Goal: Task Accomplishment & Management: Manage account settings

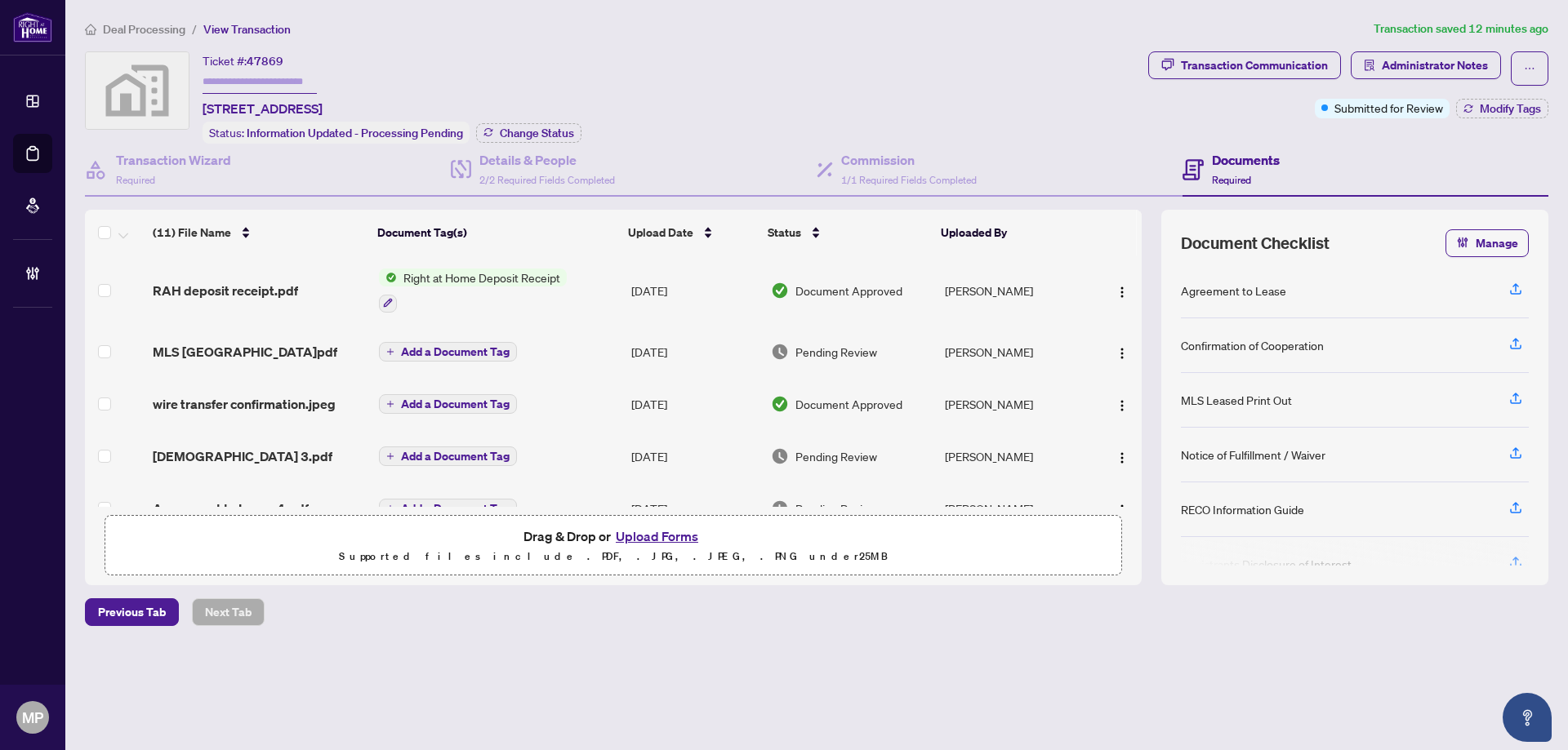
click at [451, 708] on main "Deal Processing / View Transaction Transaction saved 12 minutes ago Ticket #: 4…" at bounding box center [816, 375] width 1503 height 750
click at [1447, 272] on div "Agreement to Lease" at bounding box center [1355, 292] width 348 height 55
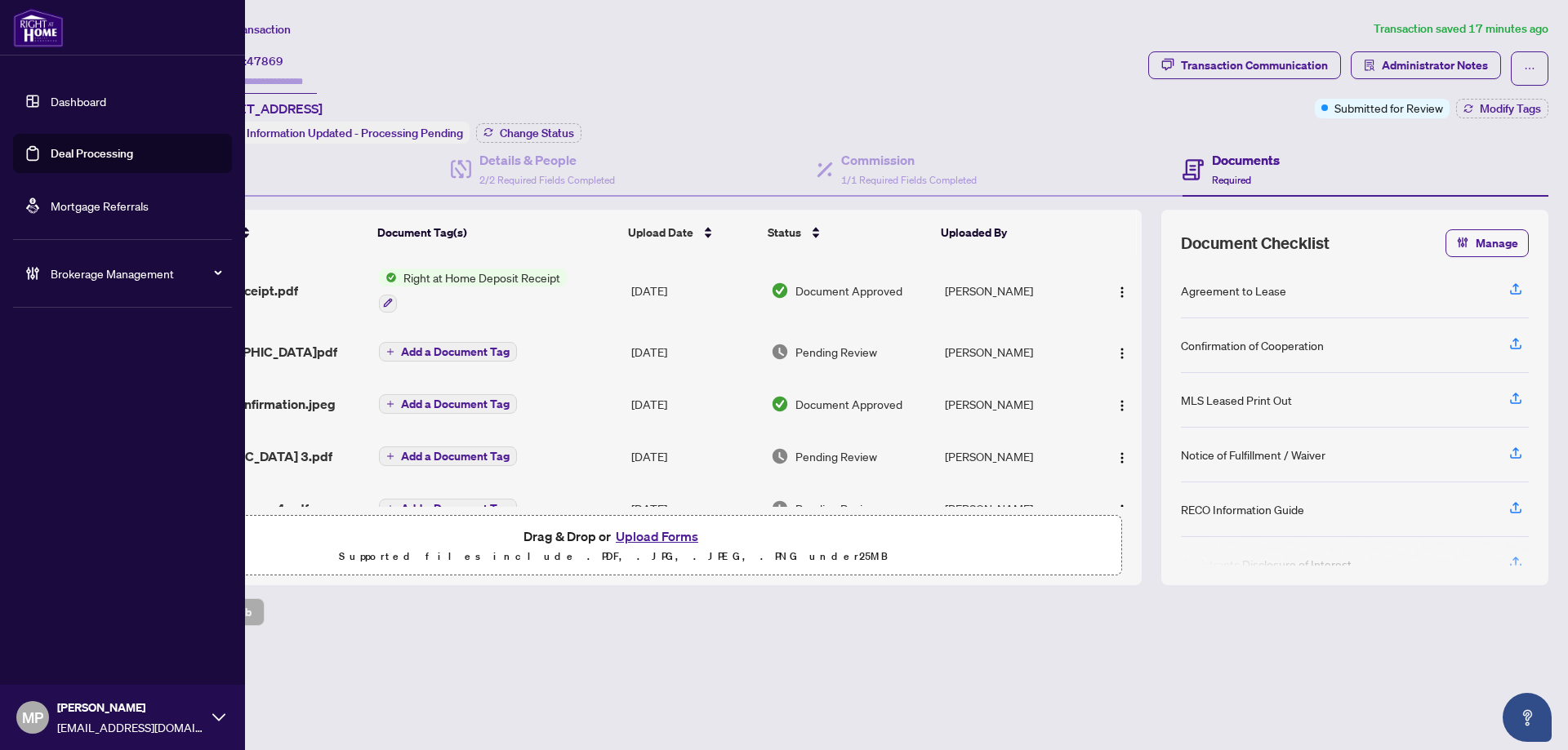
click at [64, 155] on link "Deal Processing" at bounding box center [91, 153] width 82 height 15
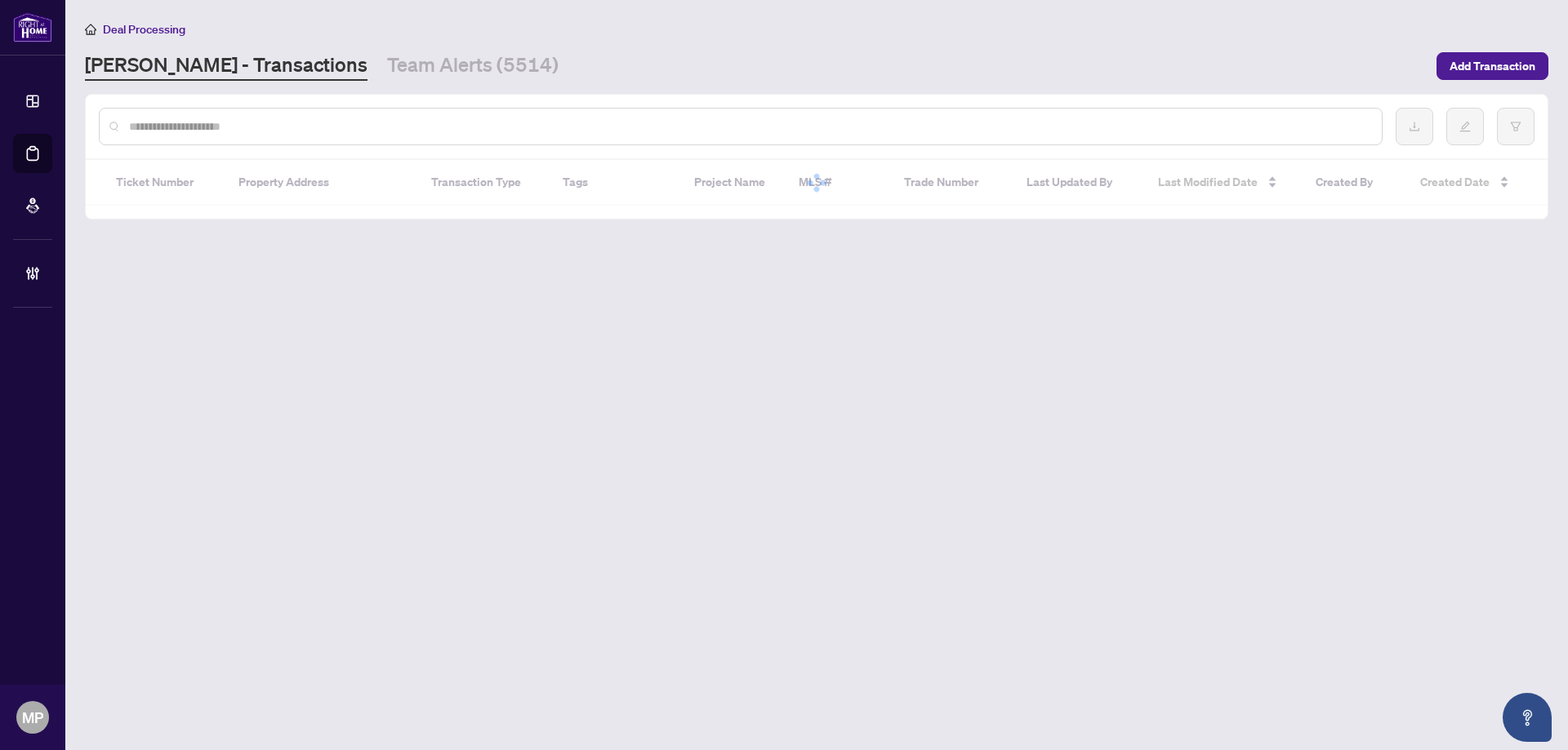
click at [443, 125] on input "text" at bounding box center [748, 126] width 1239 height 18
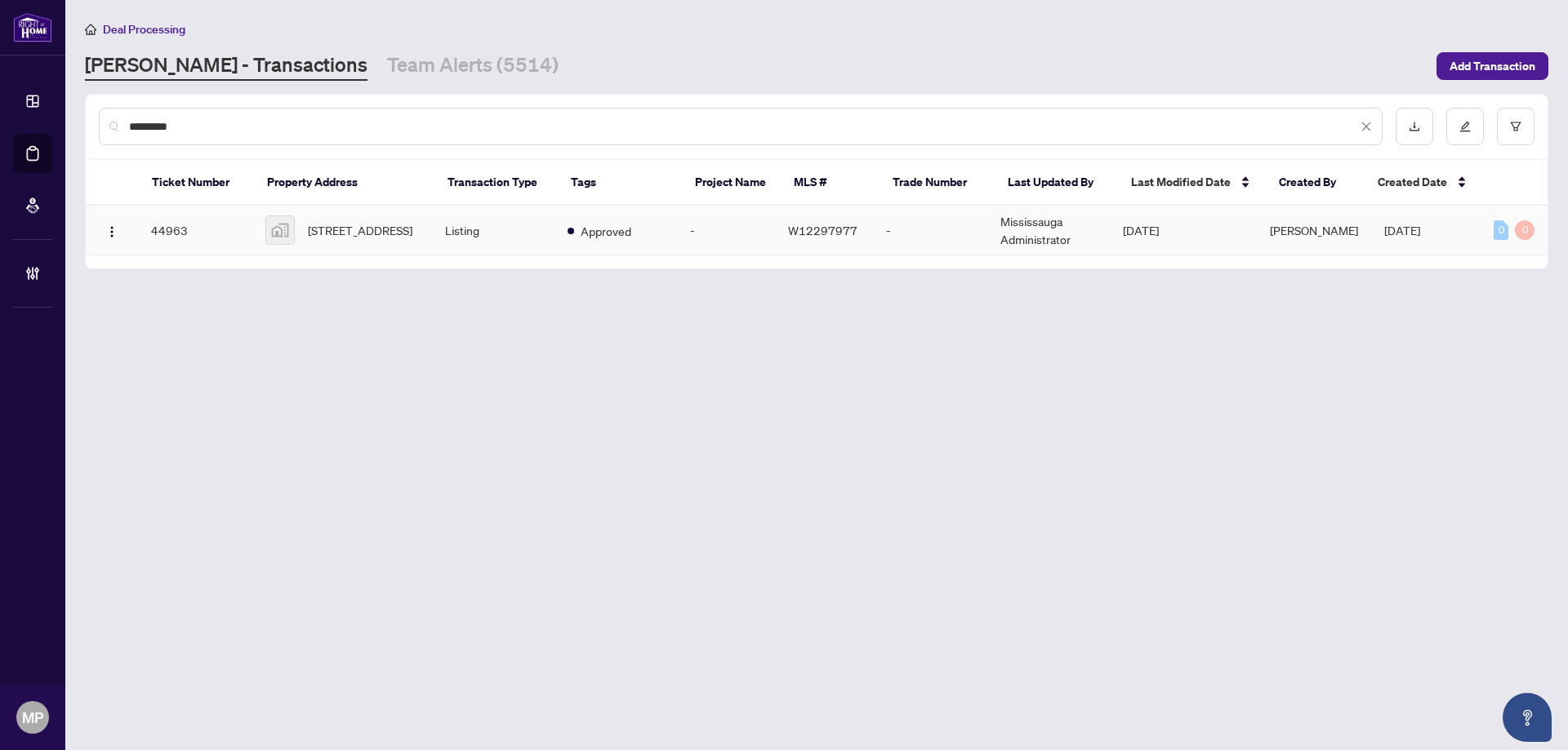
type input "*********"
click at [208, 233] on td "44963" at bounding box center [194, 231] width 114 height 49
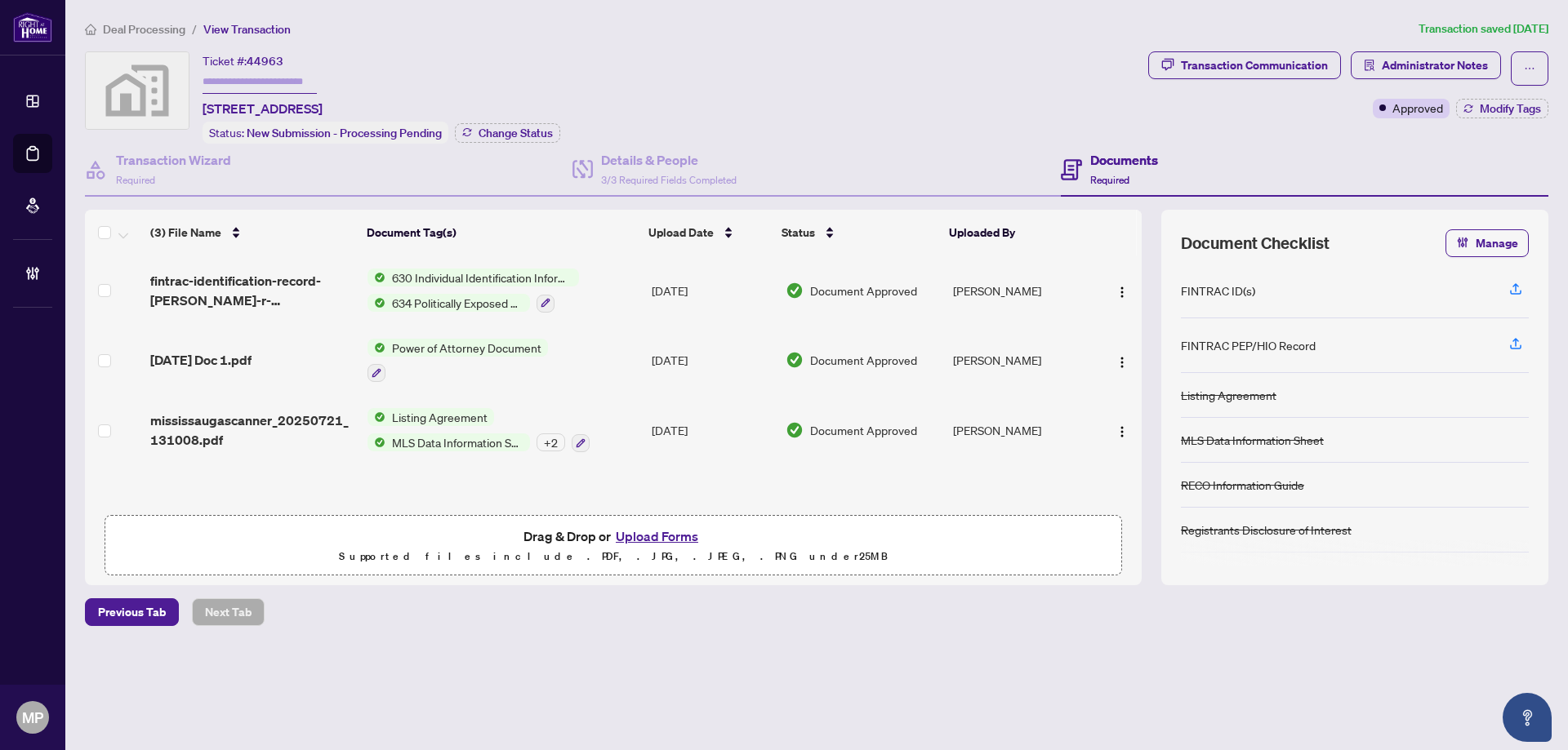
click at [1473, 631] on div "Deal Processing / View Transaction Transaction saved [DATE] Ticket #: 44963 [ST…" at bounding box center [816, 351] width 1476 height 663
click at [1466, 723] on main "Deal Processing / View Transaction Transaction saved [DATE] Ticket #: 44963 [ST…" at bounding box center [816, 375] width 1503 height 750
click at [989, 652] on div "Deal Processing / View Transaction Transaction saved [DATE] Ticket #: 44963 [ST…" at bounding box center [816, 351] width 1476 height 663
click at [1351, 658] on div "Deal Processing / View Transaction Transaction saved [DATE] Ticket #: 44963 [ST…" at bounding box center [816, 351] width 1476 height 663
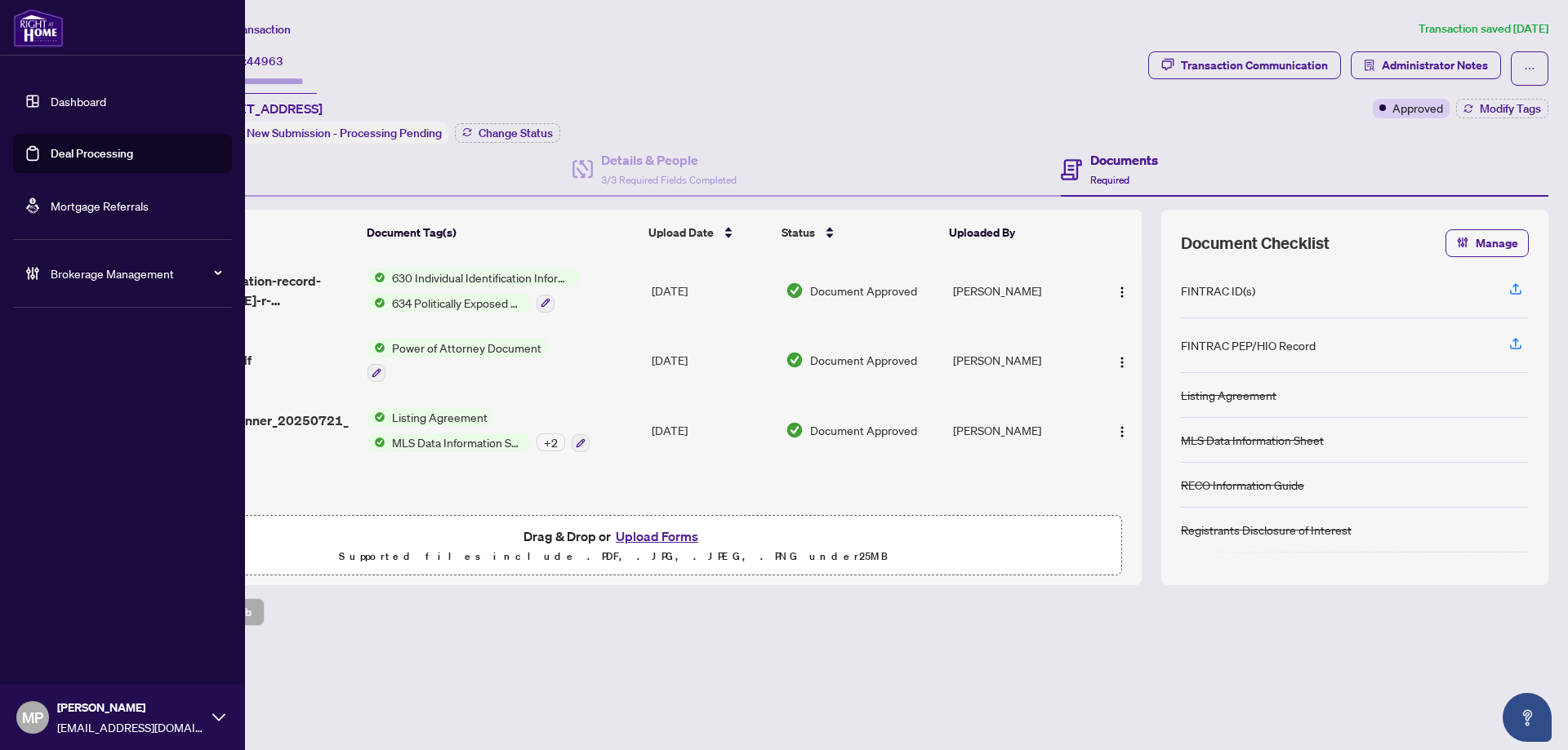
click at [87, 146] on link "Deal Processing" at bounding box center [91, 153] width 82 height 15
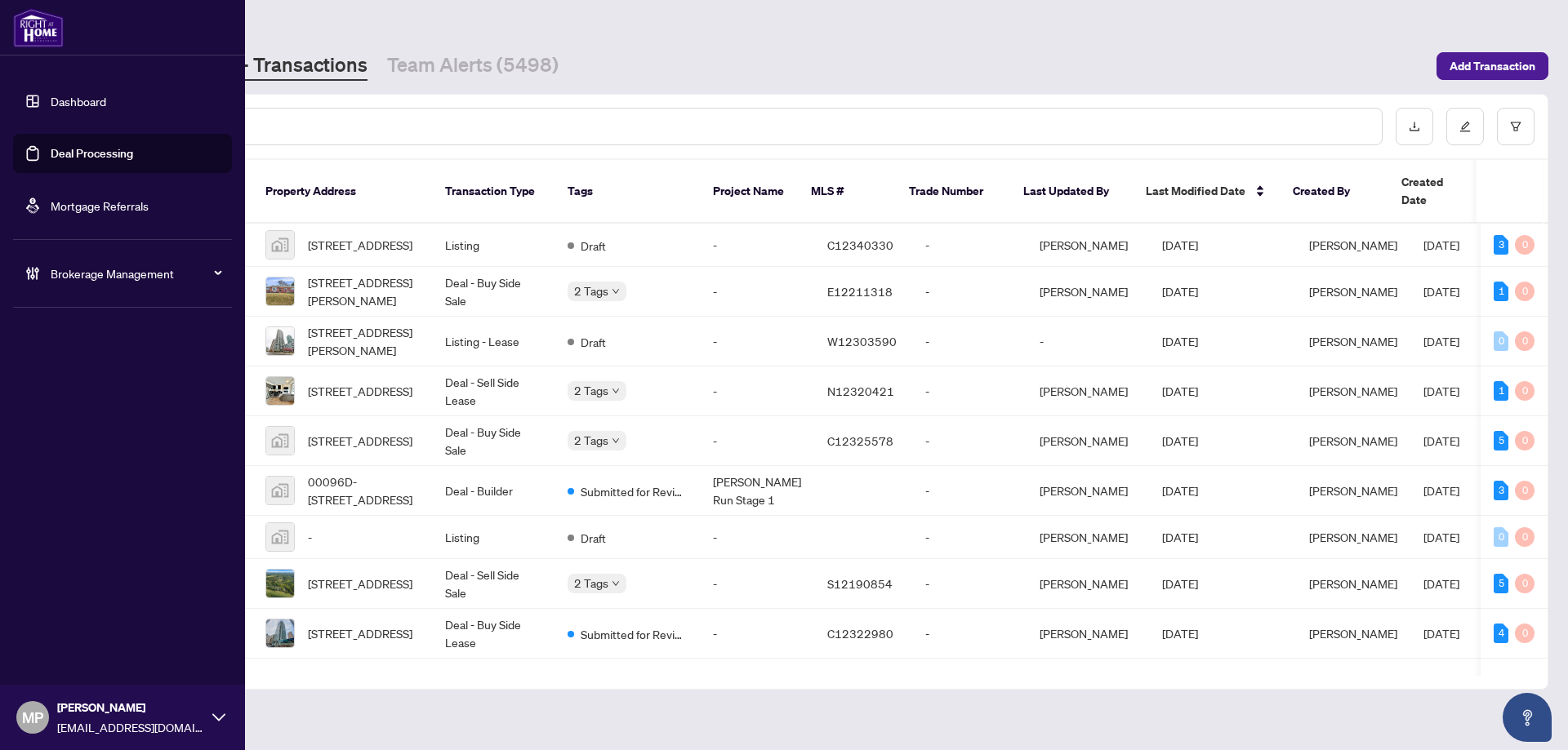
click at [167, 266] on span "Brokerage Management" at bounding box center [135, 273] width 170 height 18
click at [70, 148] on link "Deal Processing" at bounding box center [91, 153] width 82 height 15
click at [201, 718] on span "[EMAIL_ADDRESS][DOMAIN_NAME]" at bounding box center [131, 727] width 147 height 18
click at [186, 387] on div "Dashboard Deal Processing Mortgage Referrals Brokerage Management Settings Over…" at bounding box center [122, 375] width 245 height 750
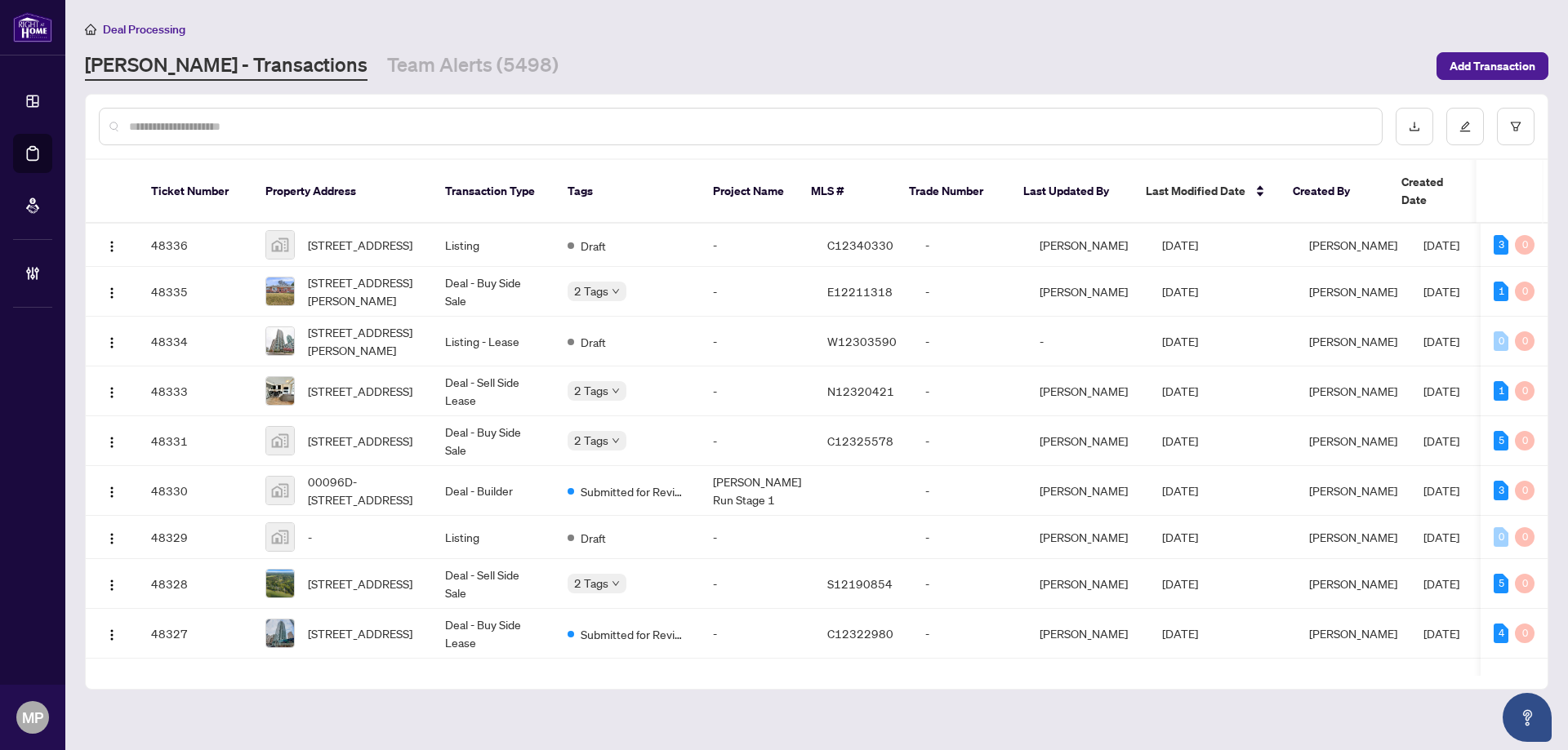
drag, startPoint x: 353, startPoint y: 88, endPoint x: 321, endPoint y: 130, distance: 52.8
click at [352, 88] on main "Deal Processing [PERSON_NAME] - Transactions Team Alerts (5498) Add Transaction…" at bounding box center [816, 375] width 1503 height 750
click at [321, 130] on input "text" at bounding box center [748, 126] width 1239 height 18
click at [389, 68] on link "Team Alerts (5498)" at bounding box center [473, 65] width 171 height 29
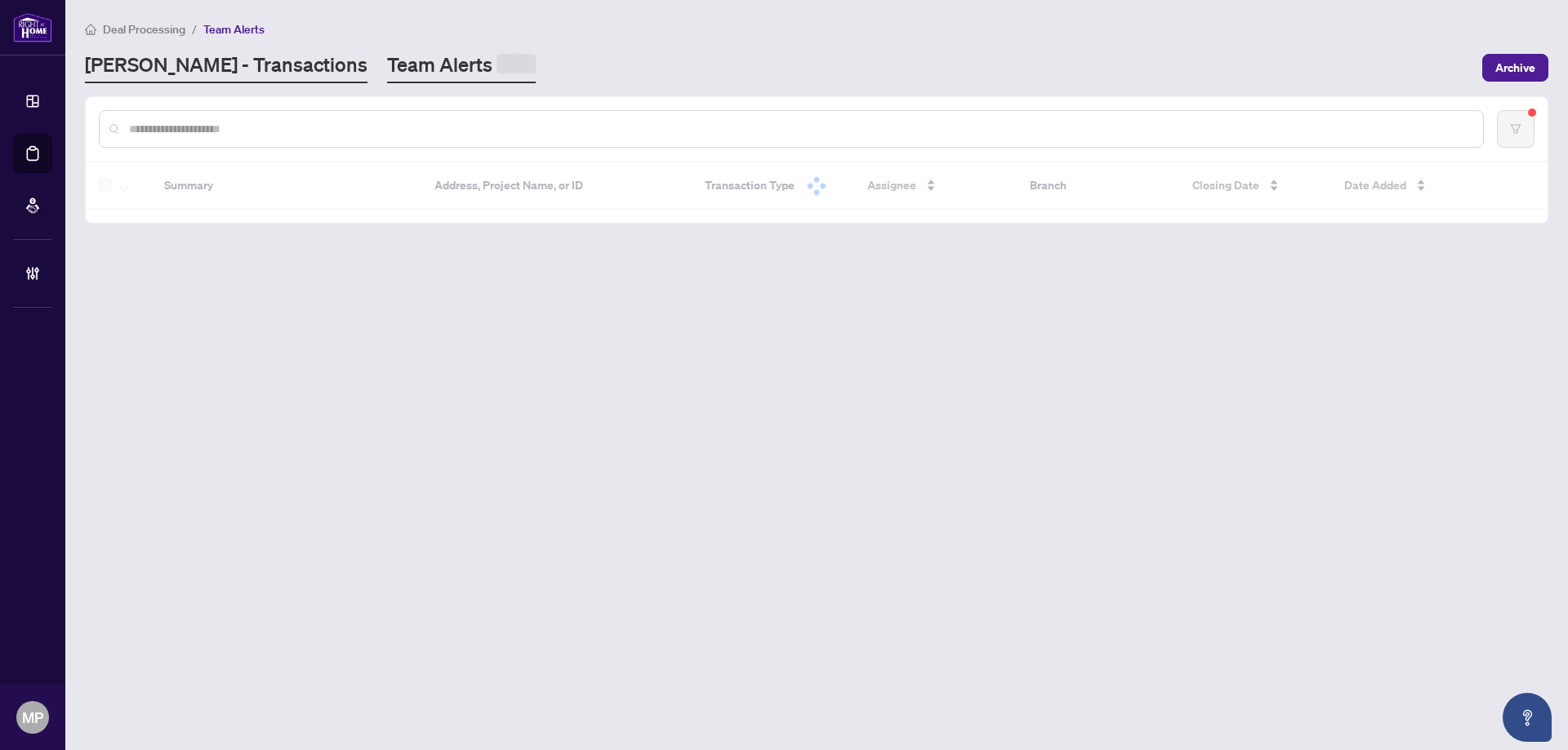
click at [206, 64] on link "[PERSON_NAME] - Transactions" at bounding box center [226, 67] width 283 height 32
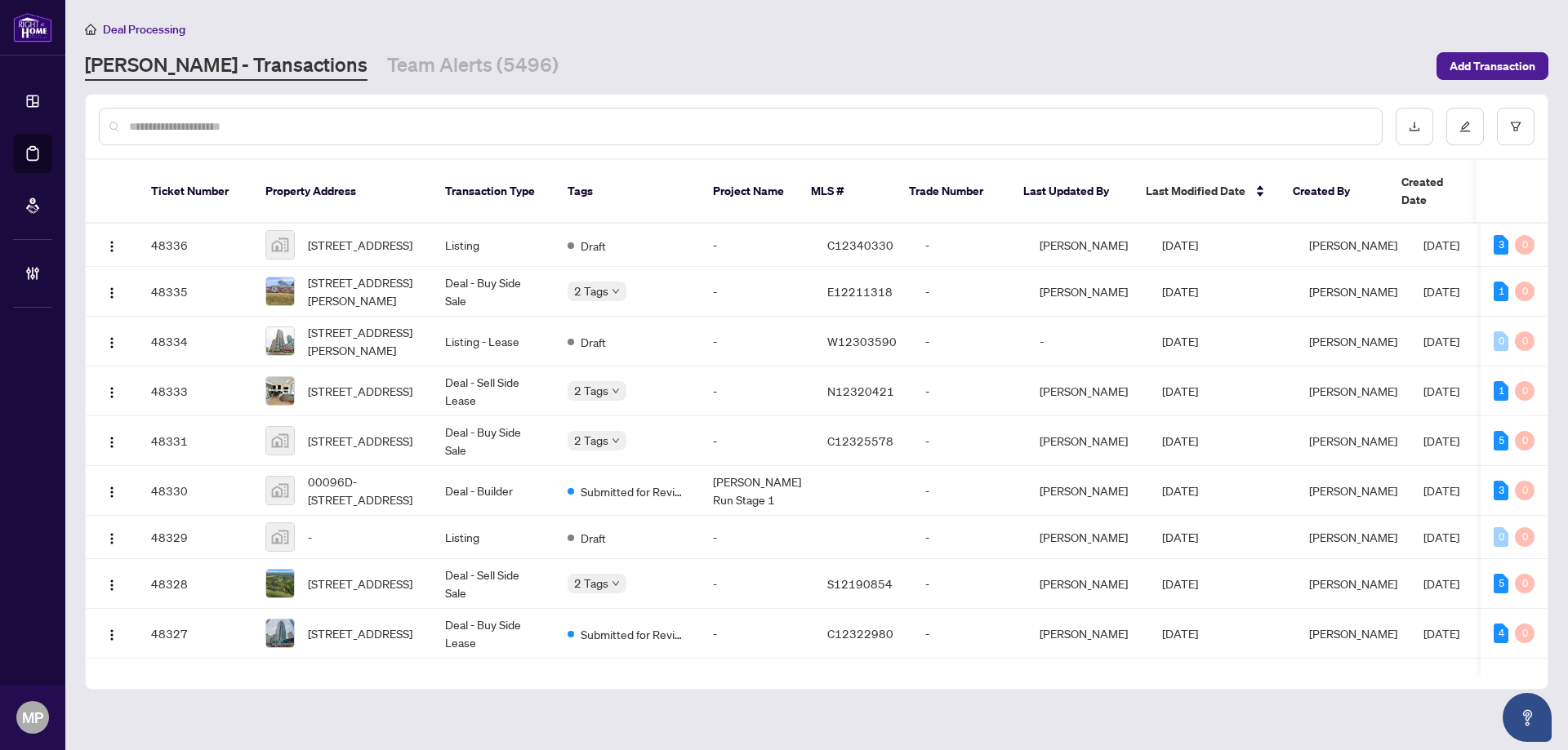
click at [384, 125] on input "text" at bounding box center [748, 126] width 1239 height 18
type input "**********"
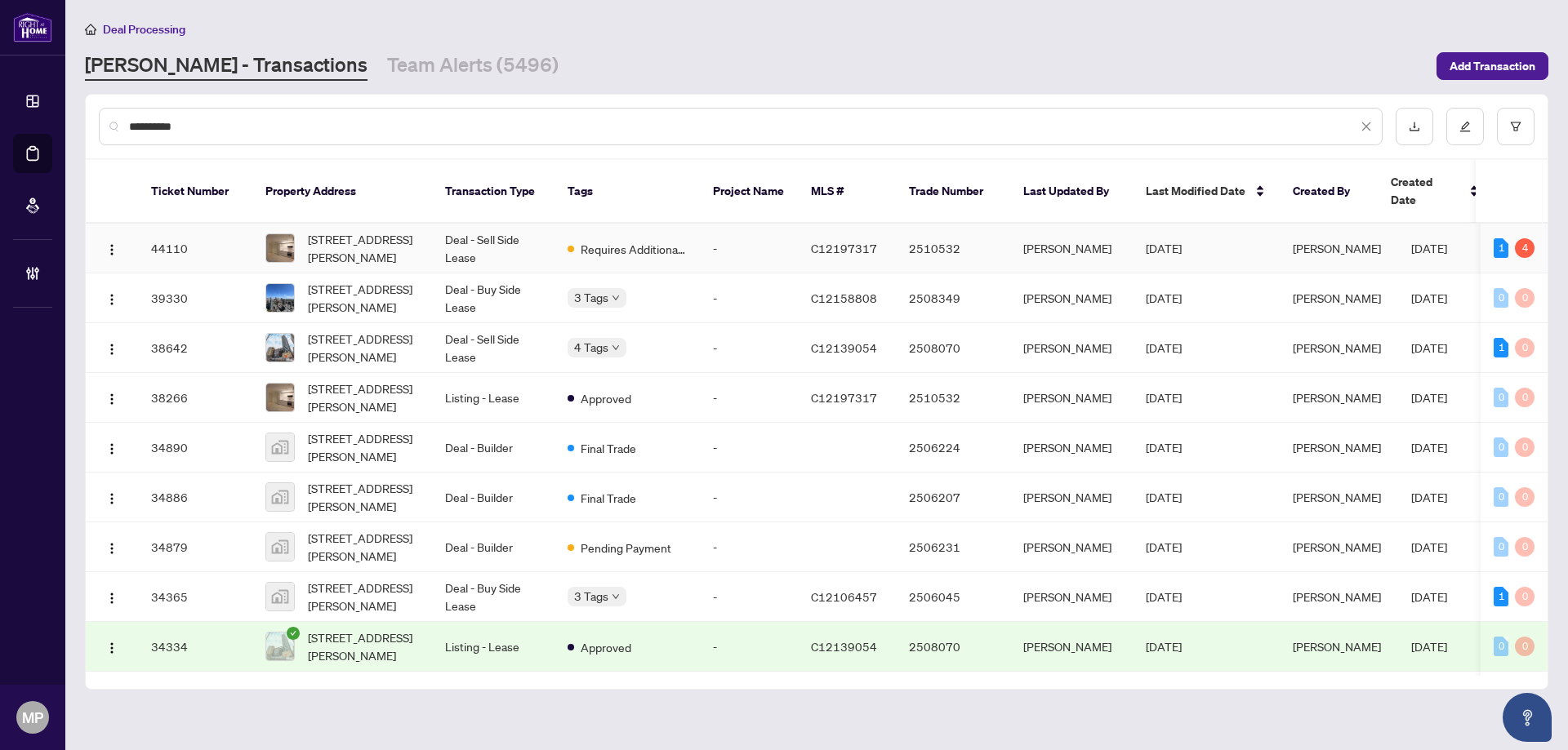
click at [520, 237] on td "Deal - Sell Side Lease" at bounding box center [493, 248] width 123 height 49
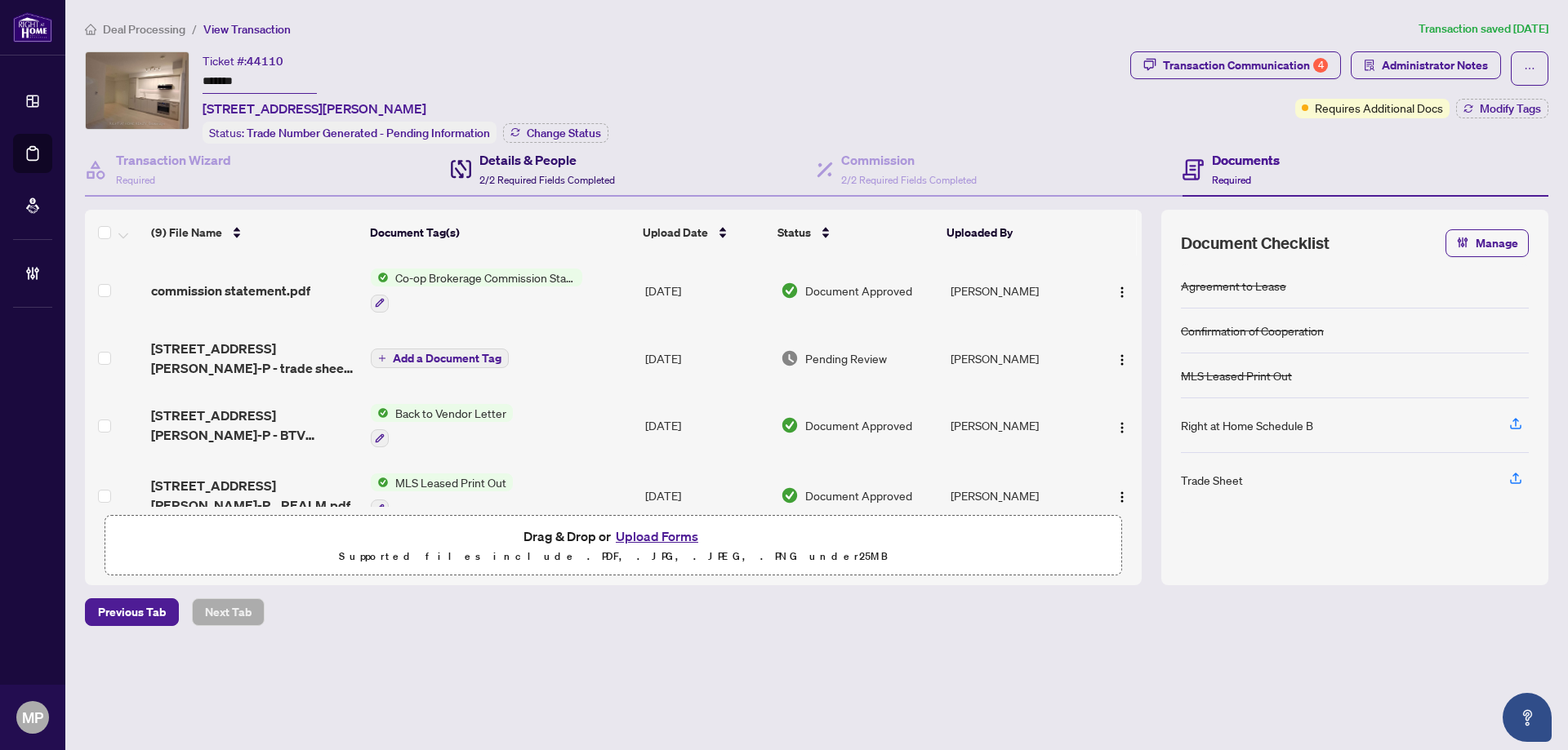
click at [551, 163] on h4 "Details & People" at bounding box center [547, 160] width 135 height 19
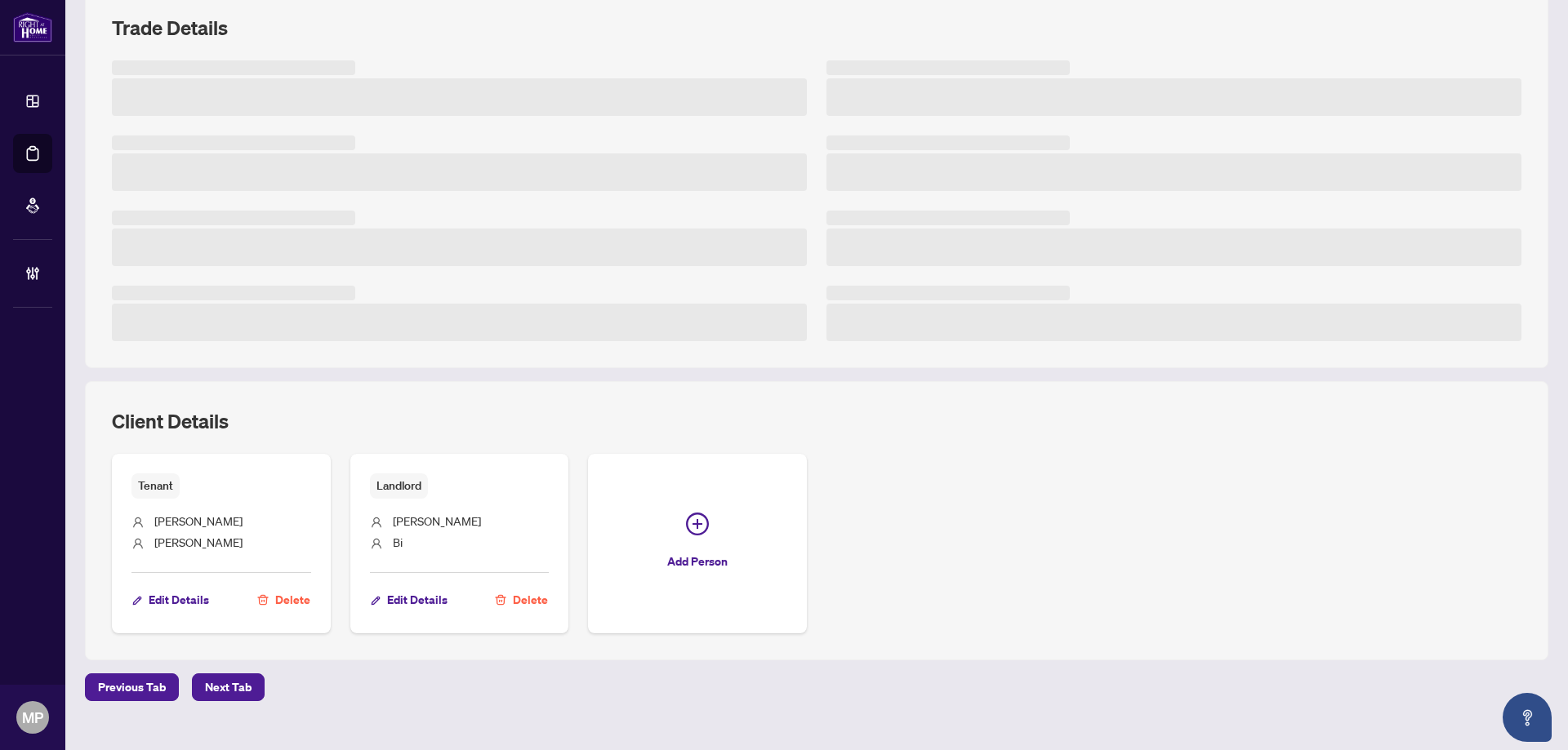
scroll to position [245, 0]
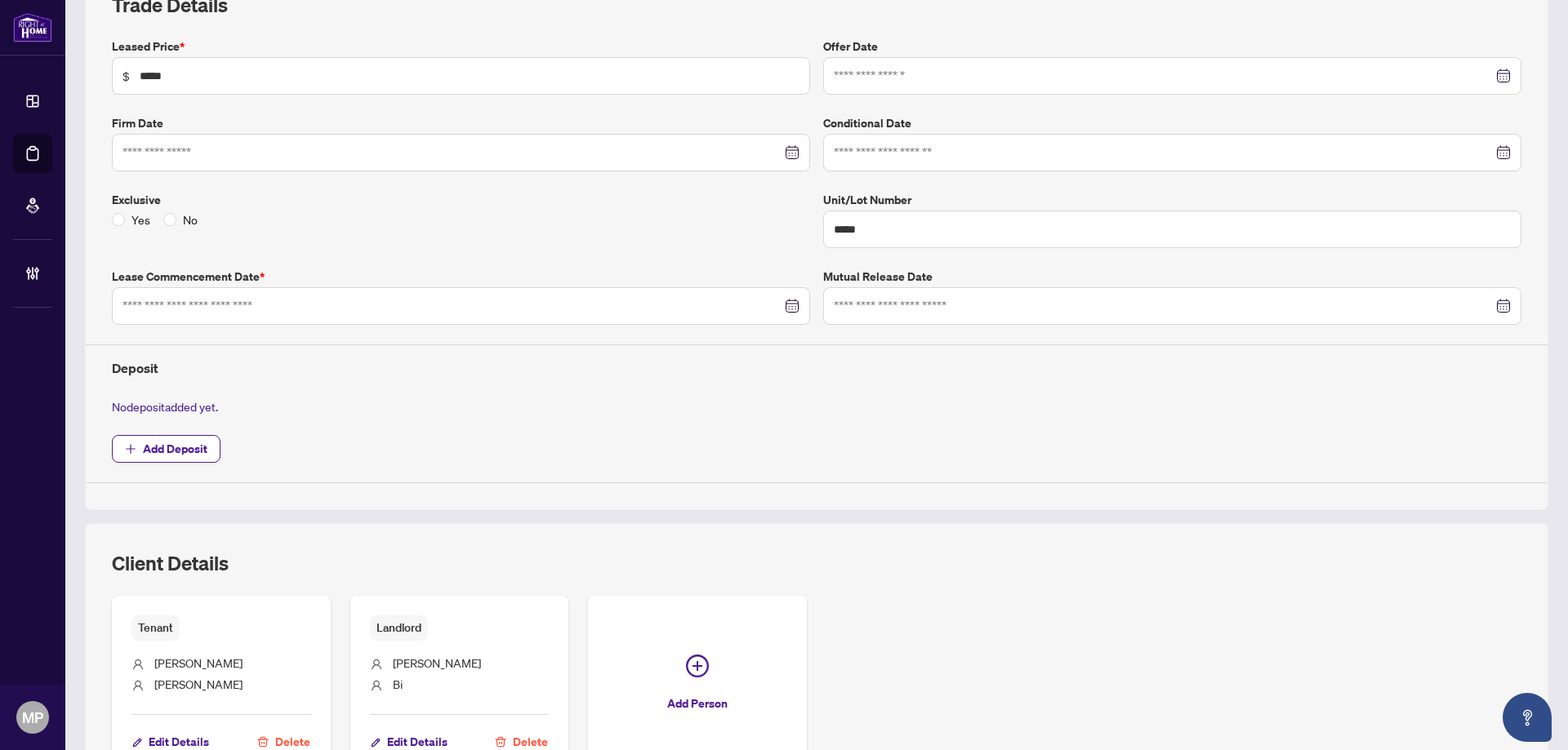
type input "**********"
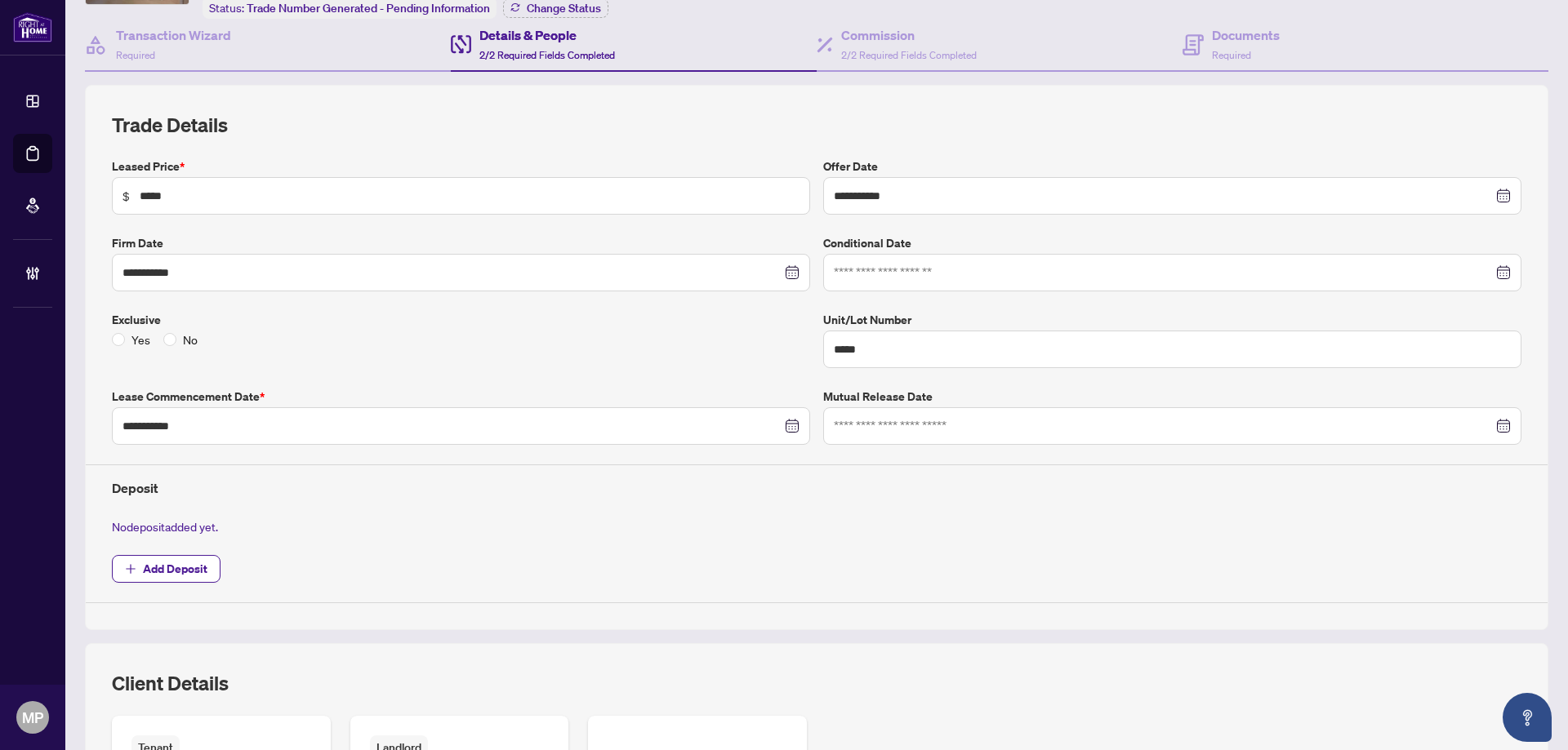
scroll to position [0, 0]
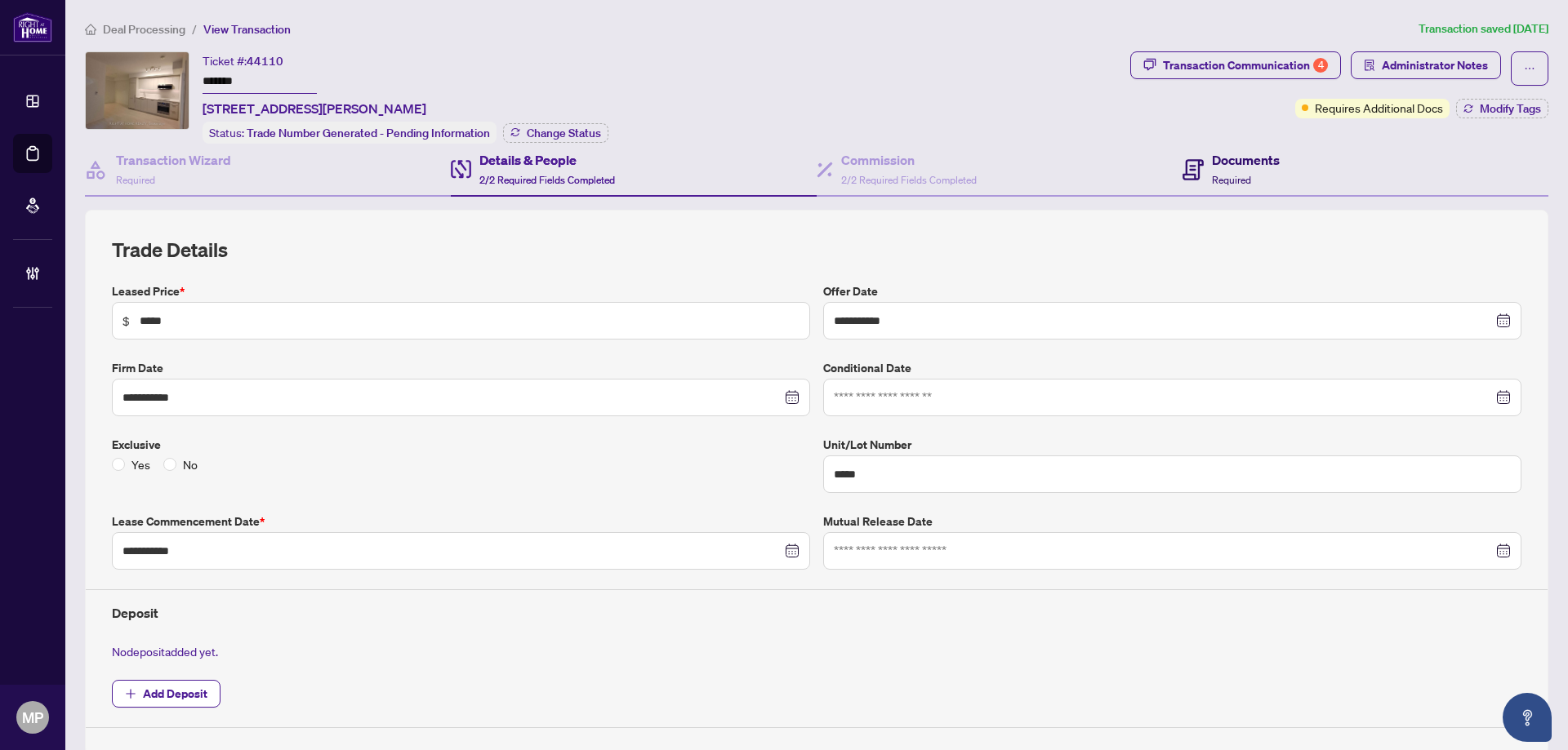
click at [1185, 169] on icon at bounding box center [1193, 170] width 21 height 21
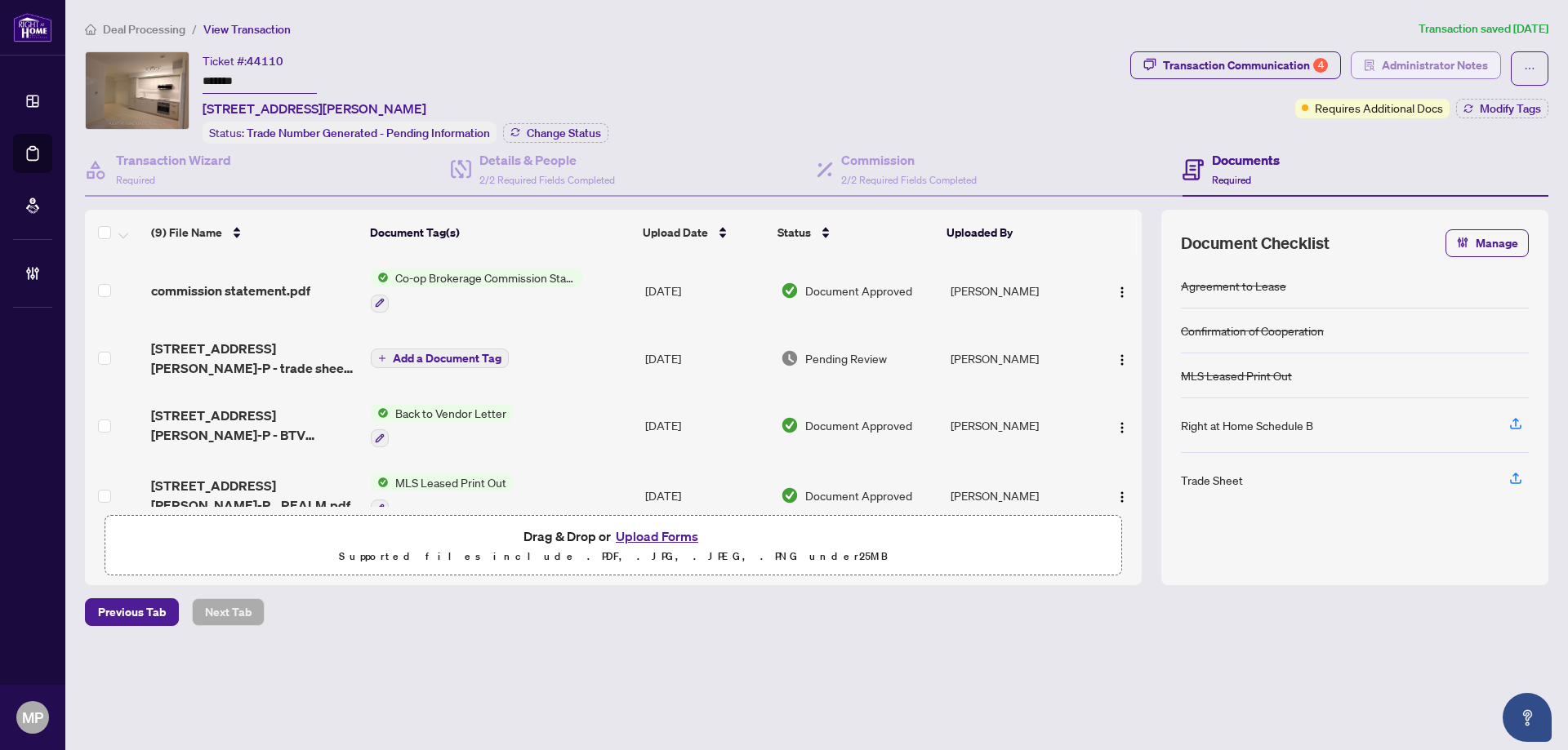
click at [1430, 72] on span "Administrator Notes" at bounding box center [1435, 65] width 106 height 27
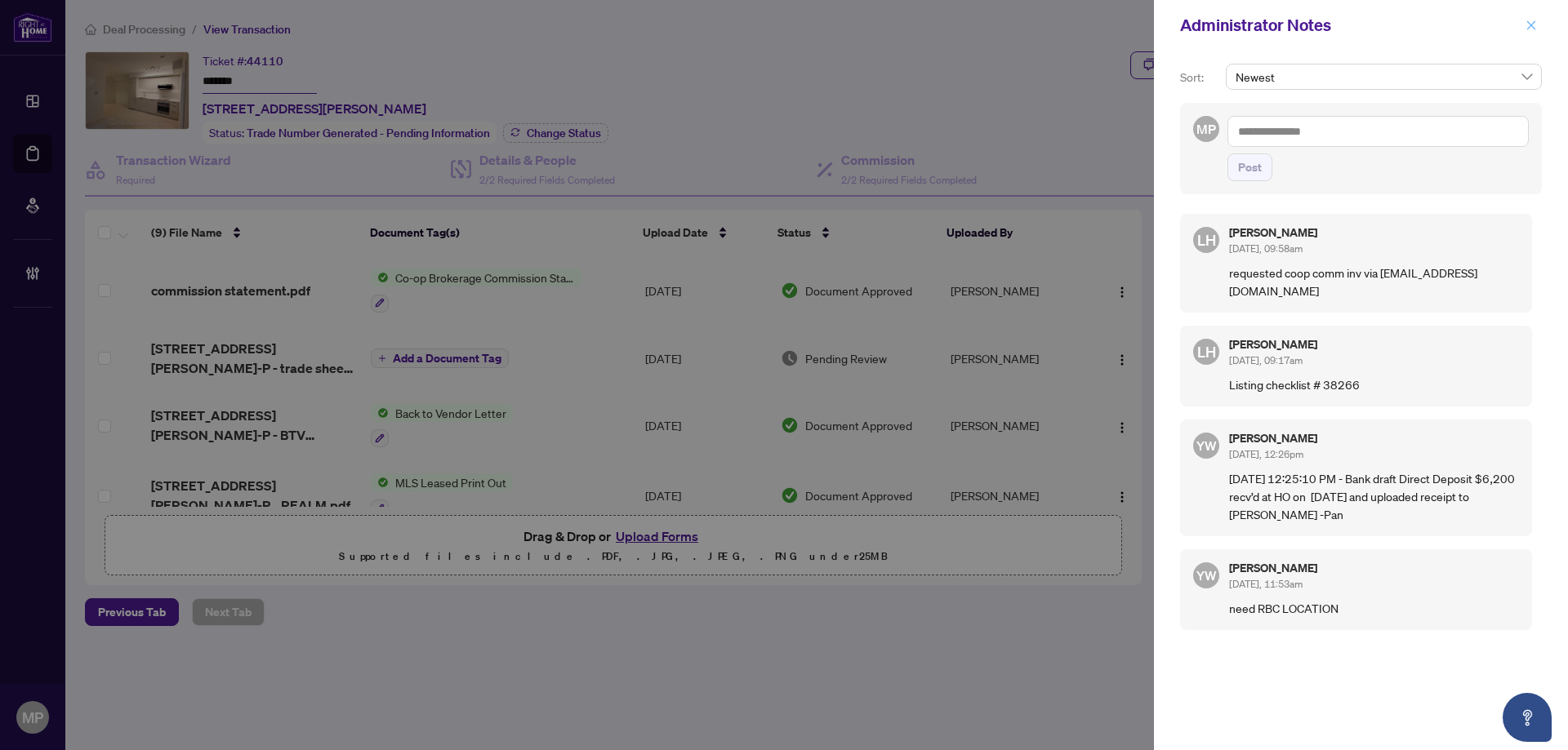
click at [1535, 29] on icon "close" at bounding box center [1531, 25] width 9 height 9
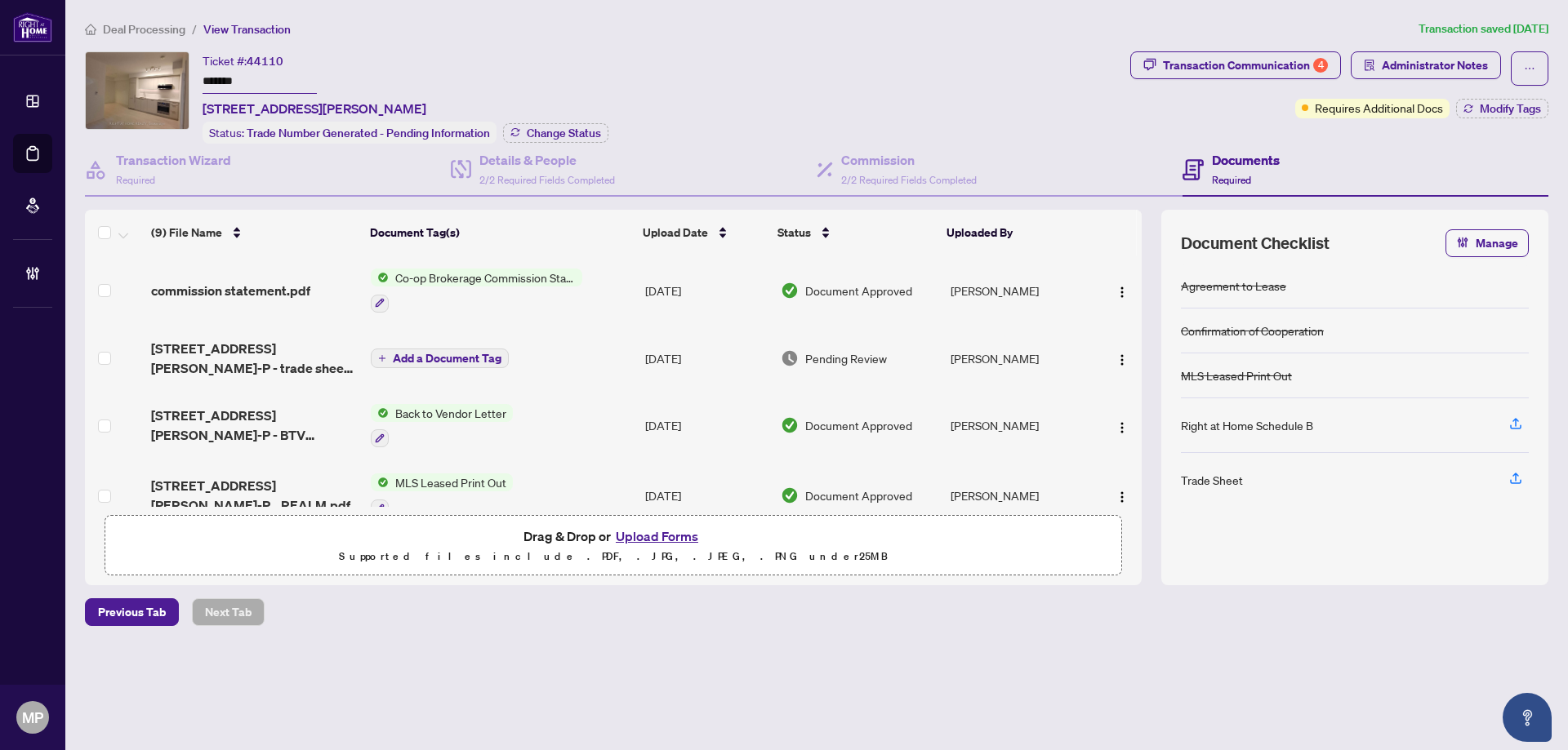
click at [306, 307] on td "commission statement.pdf" at bounding box center [254, 290] width 220 height 70
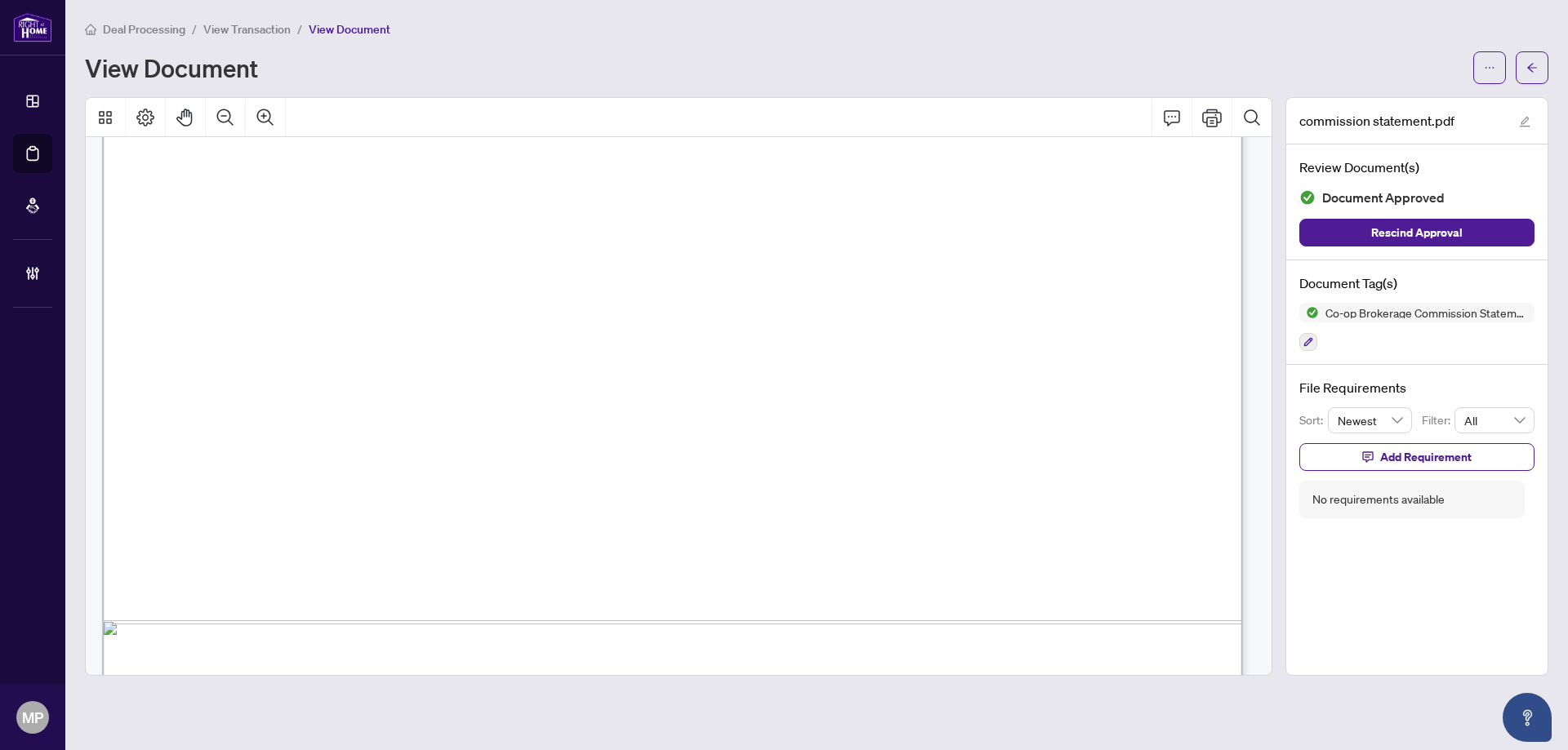
scroll to position [481, 0]
click at [1538, 59] on button "button" at bounding box center [1532, 67] width 33 height 33
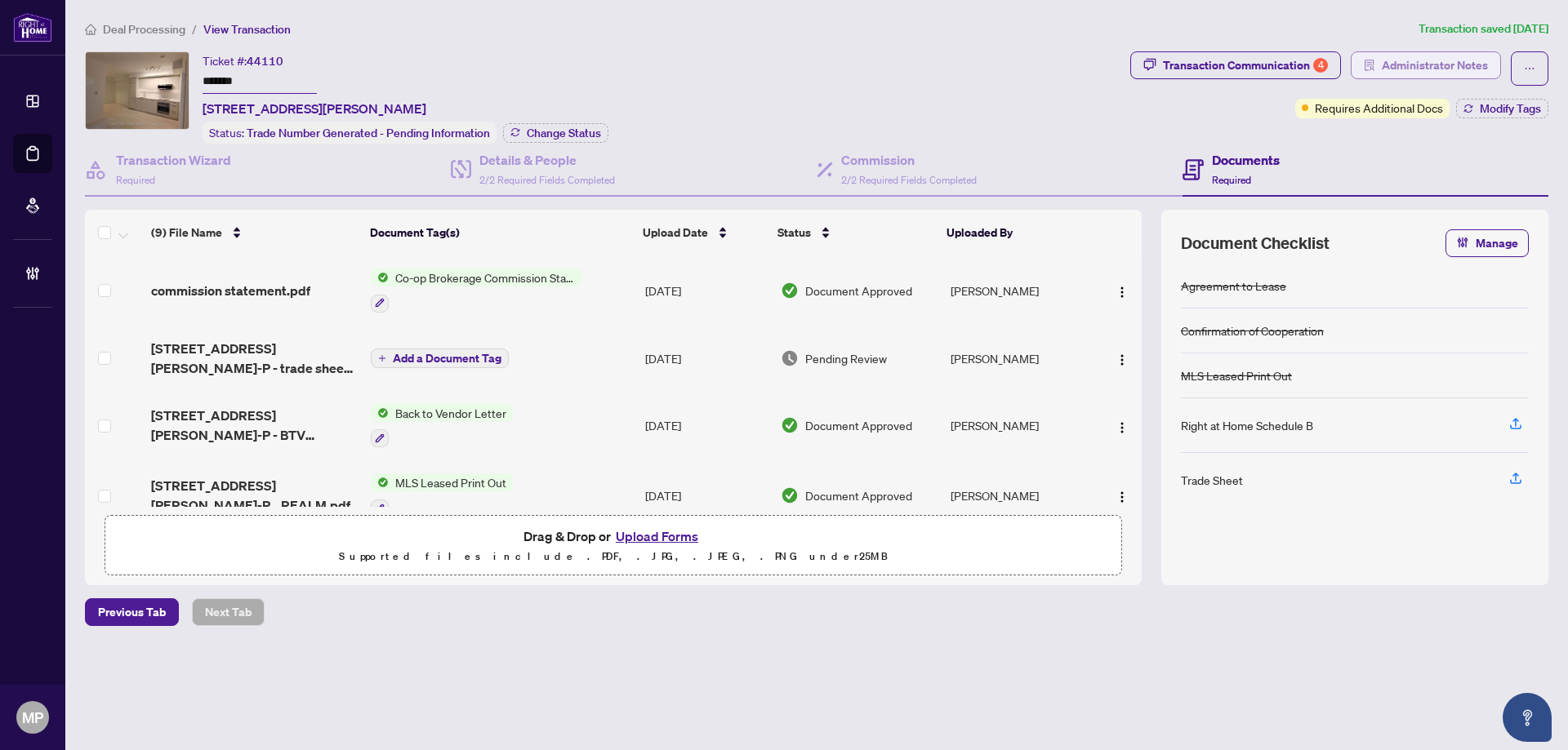
click at [1432, 67] on span "Administrator Notes" at bounding box center [1435, 65] width 106 height 27
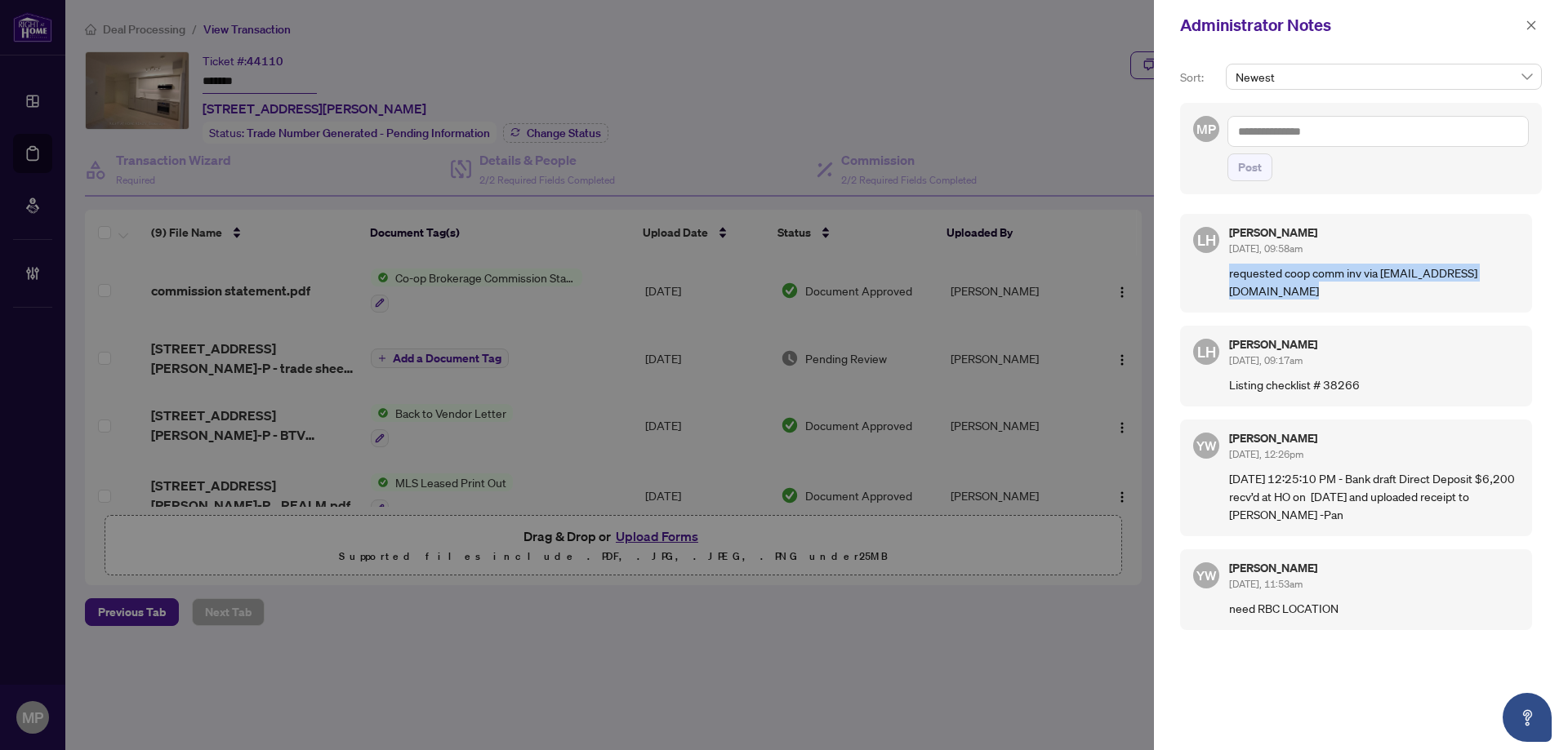
drag, startPoint x: 1227, startPoint y: 264, endPoint x: 1420, endPoint y: 298, distance: 196.0
click at [1420, 298] on div "LH [PERSON_NAME] [DATE], 09:58am requested coop comm inv via [EMAIL_ADDRESS][DO…" at bounding box center [1356, 263] width 352 height 99
click at [1420, 298] on p "requested coop comm inv via [EMAIL_ADDRESS][DOMAIN_NAME]" at bounding box center [1374, 282] width 290 height 36
